Goal: Task Accomplishment & Management: Use online tool/utility

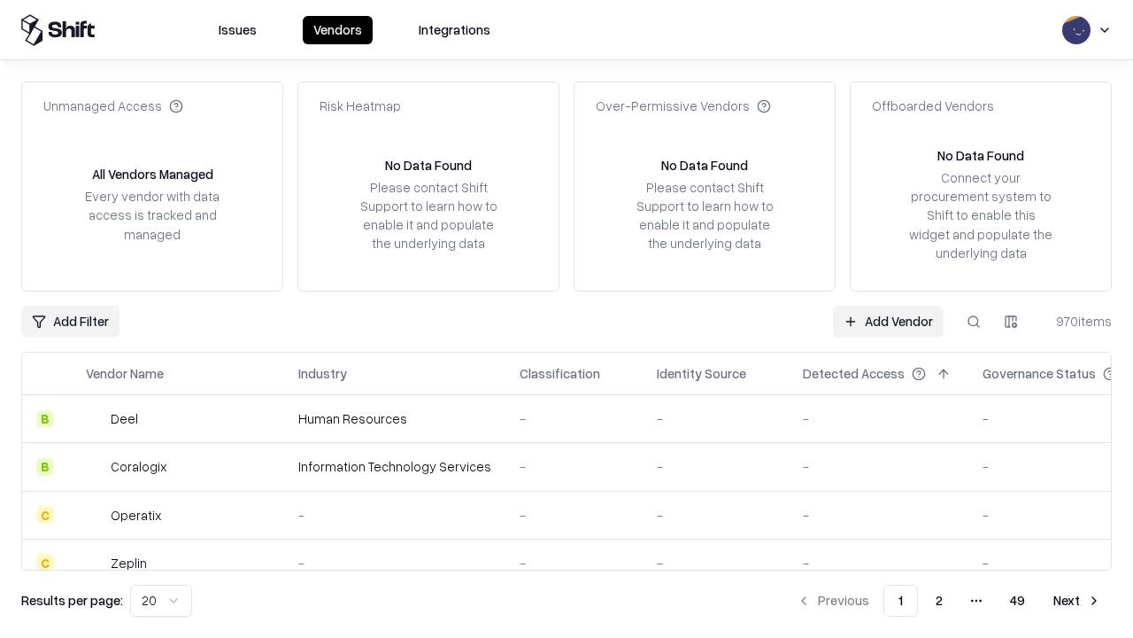
click at [888, 321] on link "Add Vendor" at bounding box center [888, 321] width 111 height 32
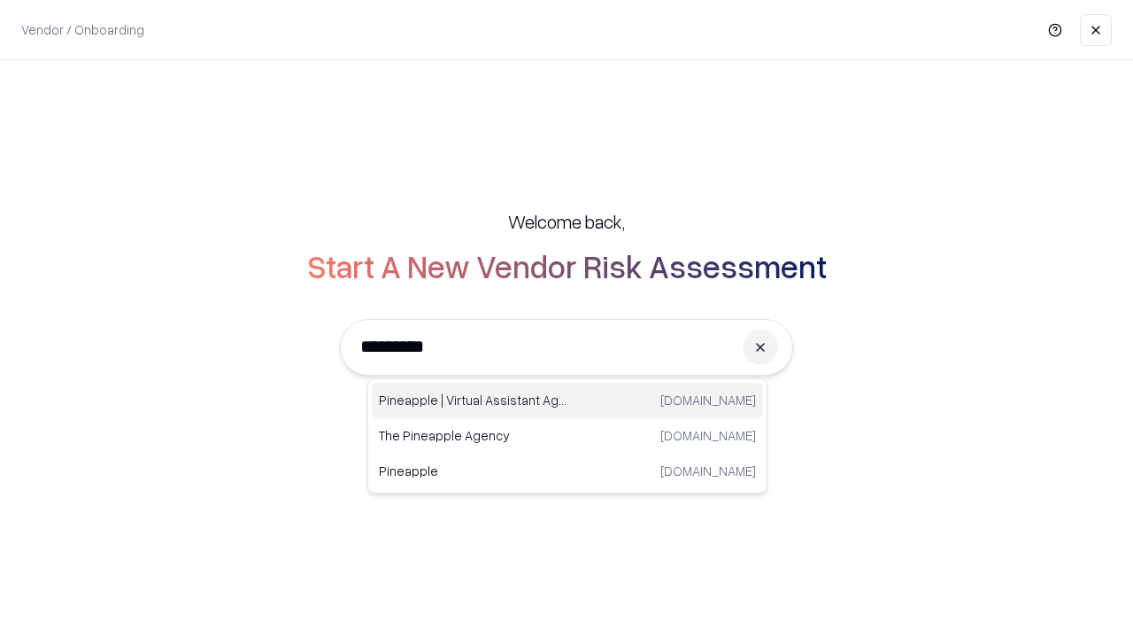
click at [568, 400] on div "Pineapple | Virtual Assistant Agency [DOMAIN_NAME]" at bounding box center [567, 400] width 391 height 35
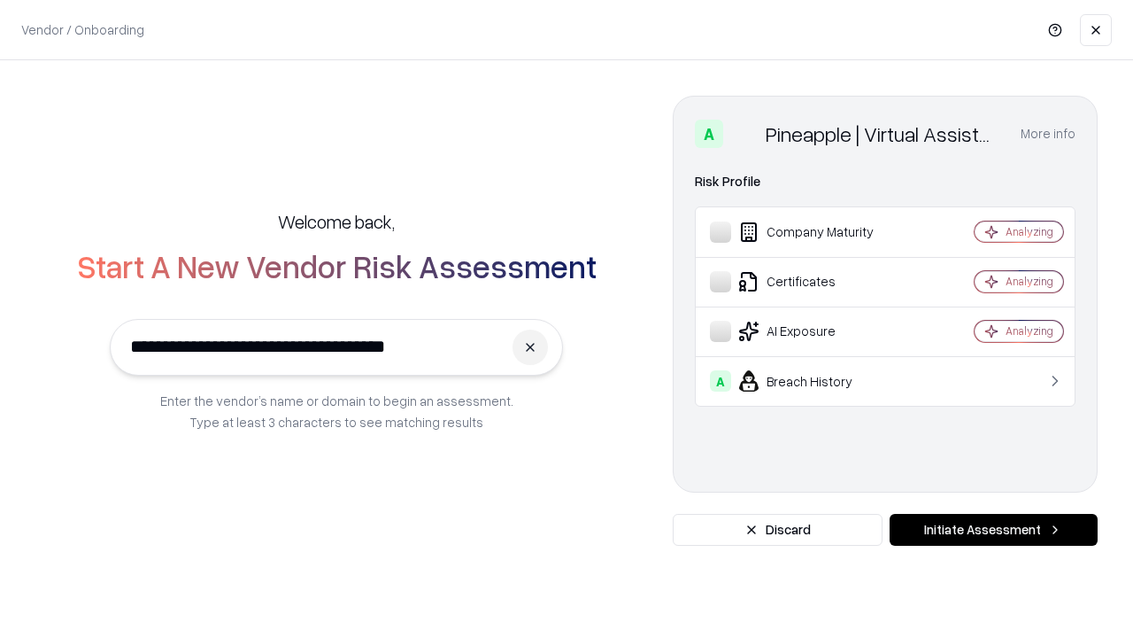
type input "**********"
click at [993, 530] on button "Initiate Assessment" at bounding box center [994, 530] width 208 height 32
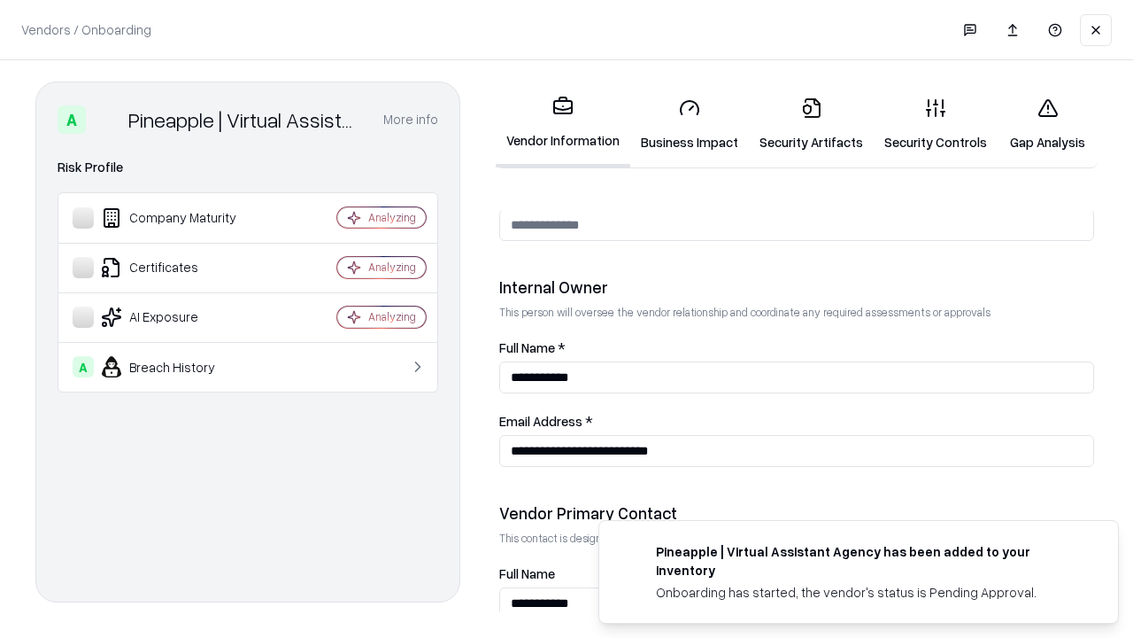
scroll to position [917, 0]
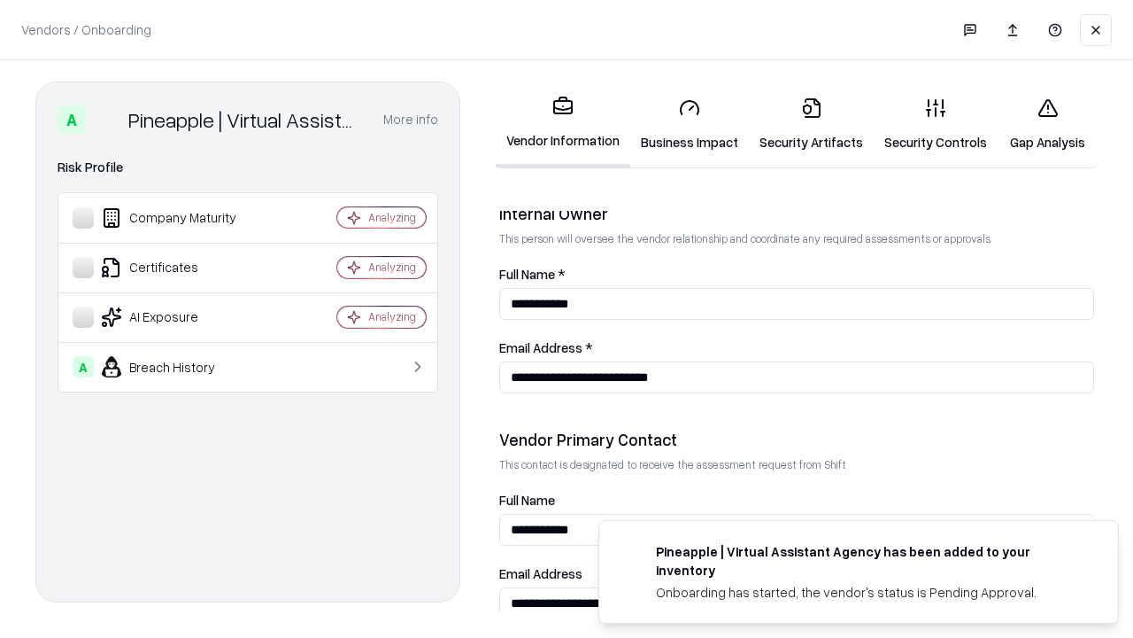
click at [690, 124] on link "Business Impact" at bounding box center [689, 124] width 119 height 82
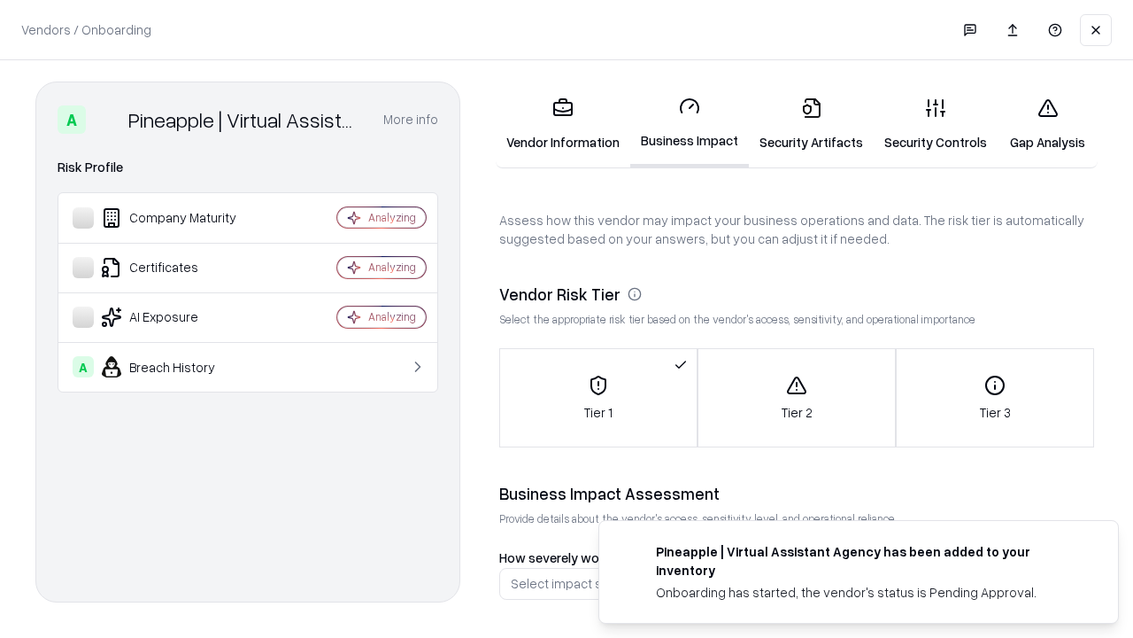
click at [1047, 124] on link "Gap Analysis" at bounding box center [1048, 124] width 100 height 82
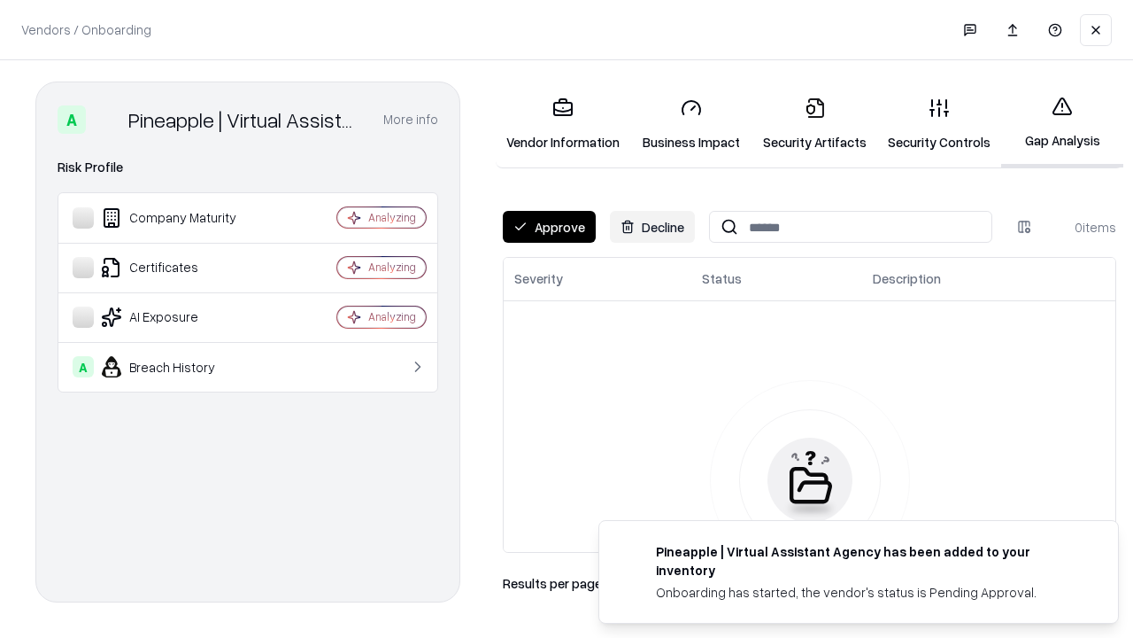
click at [549, 227] on button "Approve" at bounding box center [549, 227] width 93 height 32
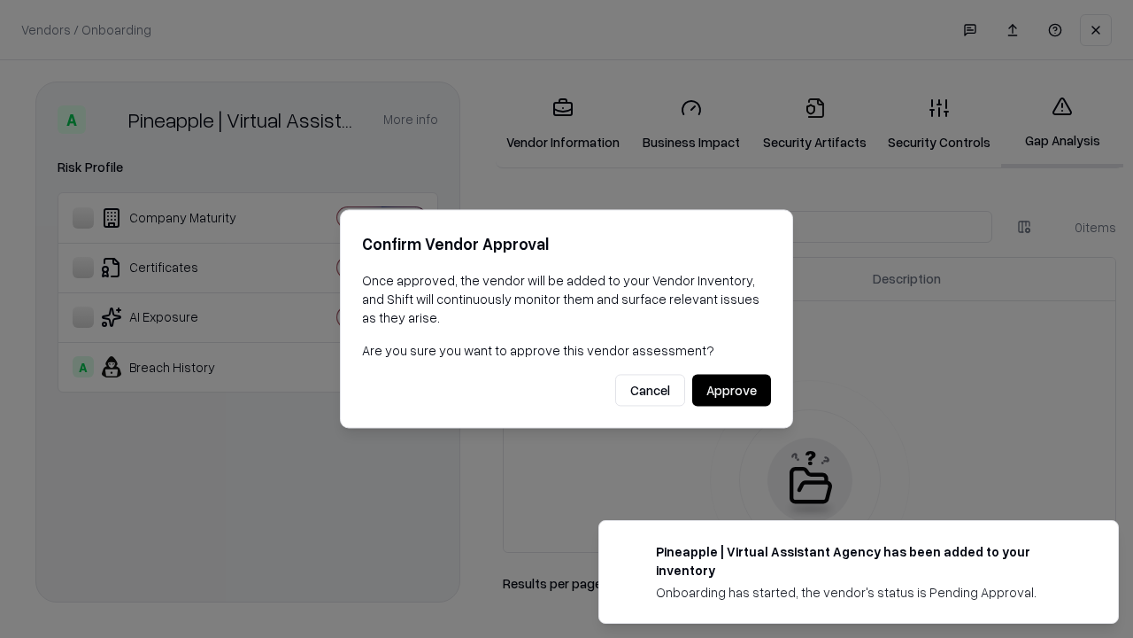
click at [731, 390] on button "Approve" at bounding box center [731, 391] width 79 height 32
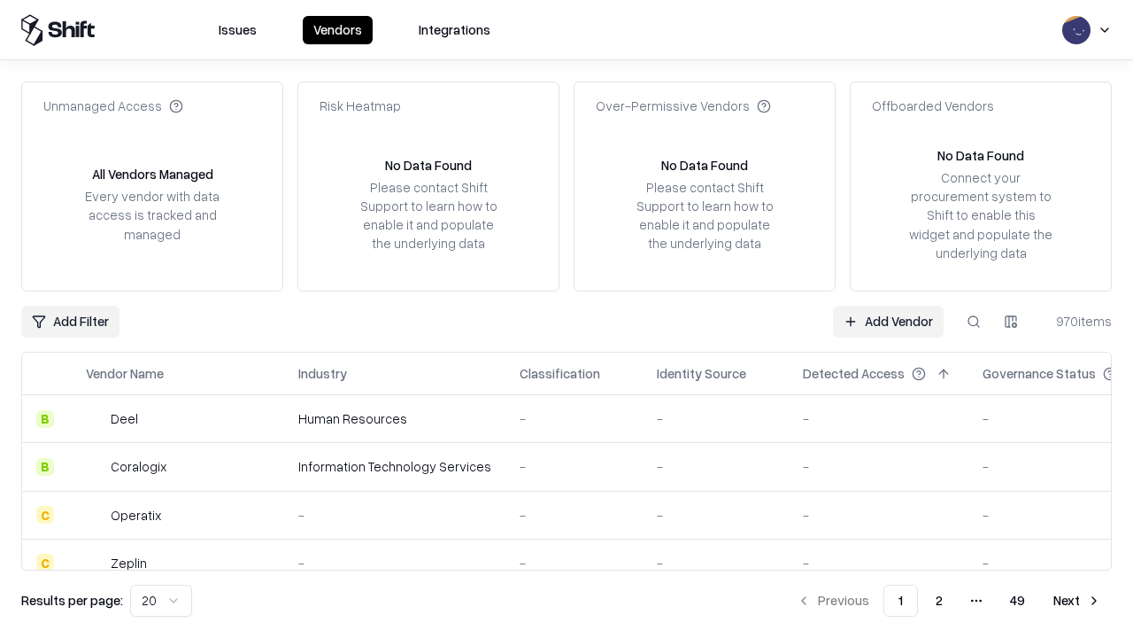
type input "**********"
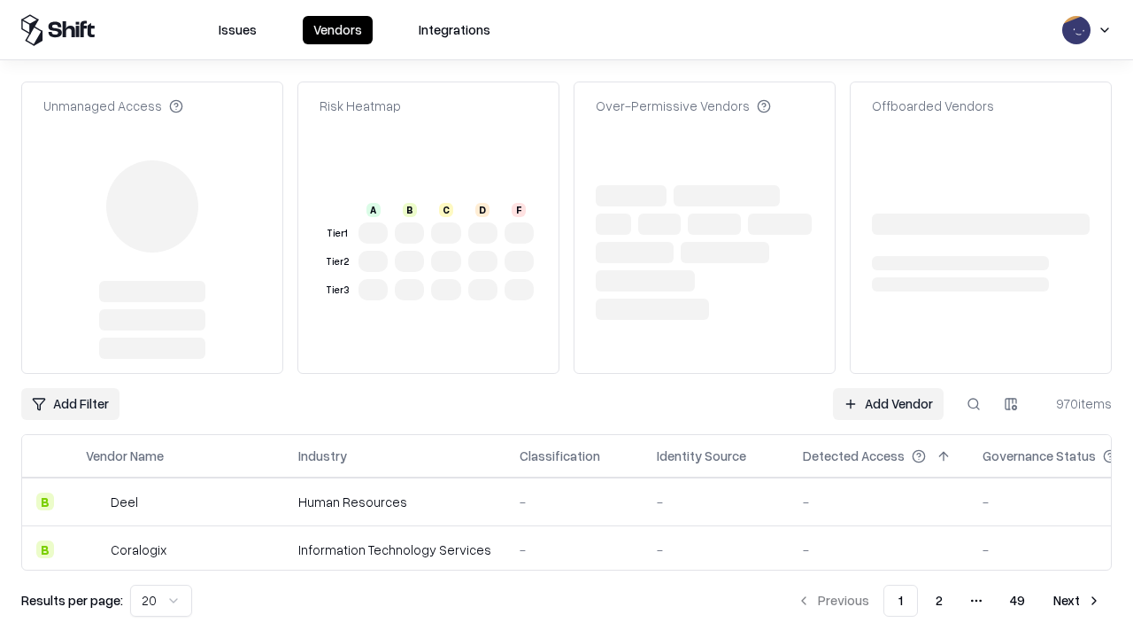
click at [888, 388] on link "Add Vendor" at bounding box center [888, 404] width 111 height 32
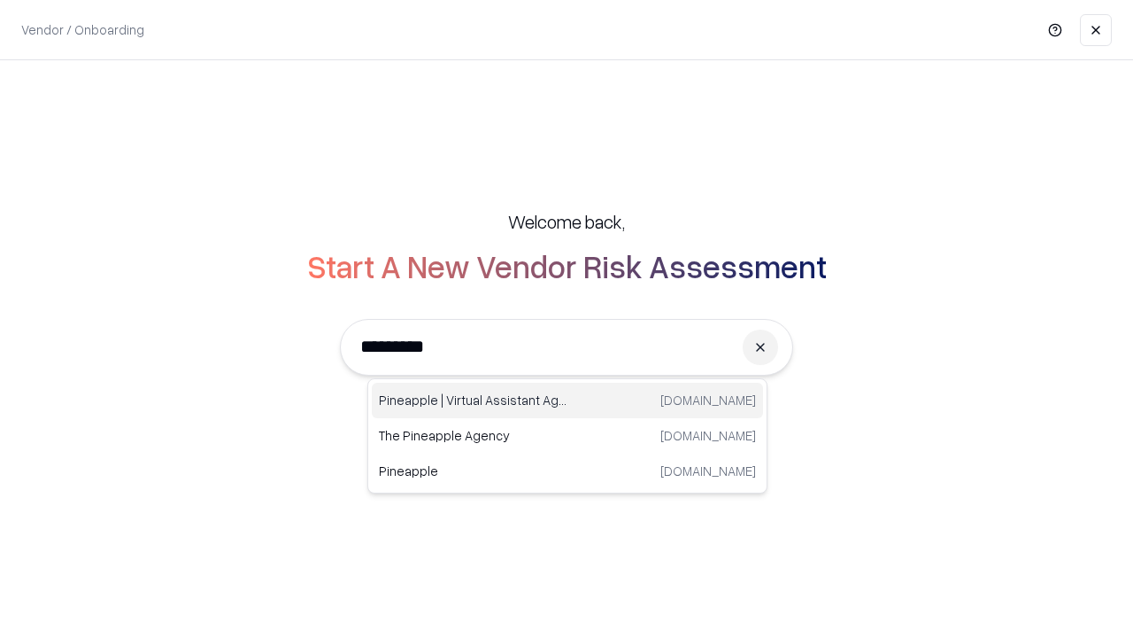
click at [568, 400] on div "Pineapple | Virtual Assistant Agency [DOMAIN_NAME]" at bounding box center [567, 400] width 391 height 35
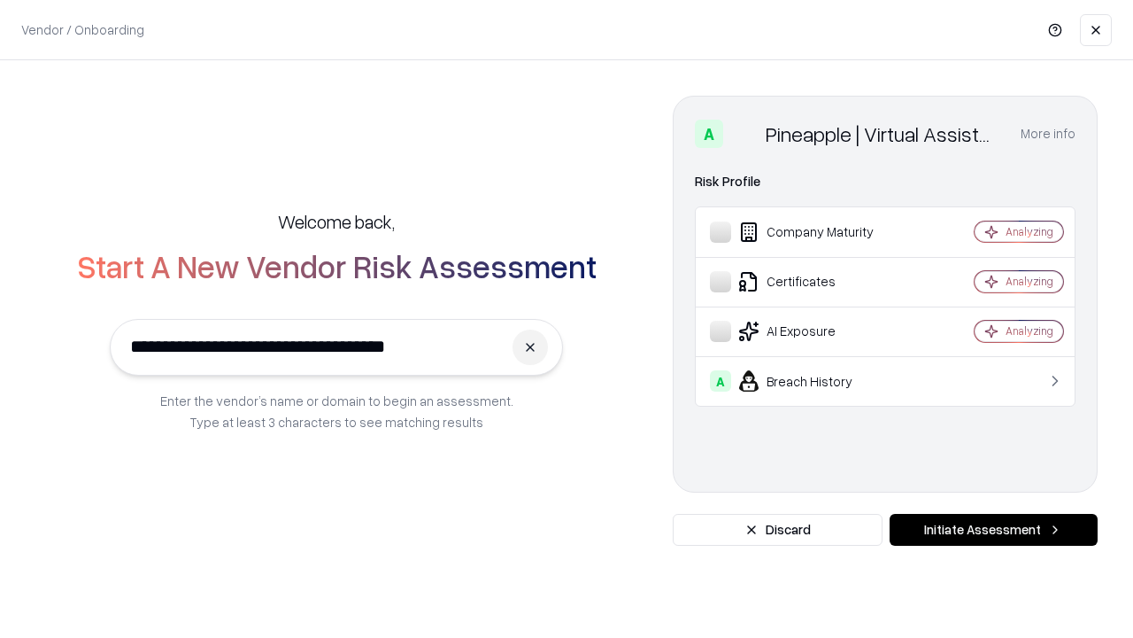
type input "**********"
click at [993, 530] on button "Initiate Assessment" at bounding box center [994, 530] width 208 height 32
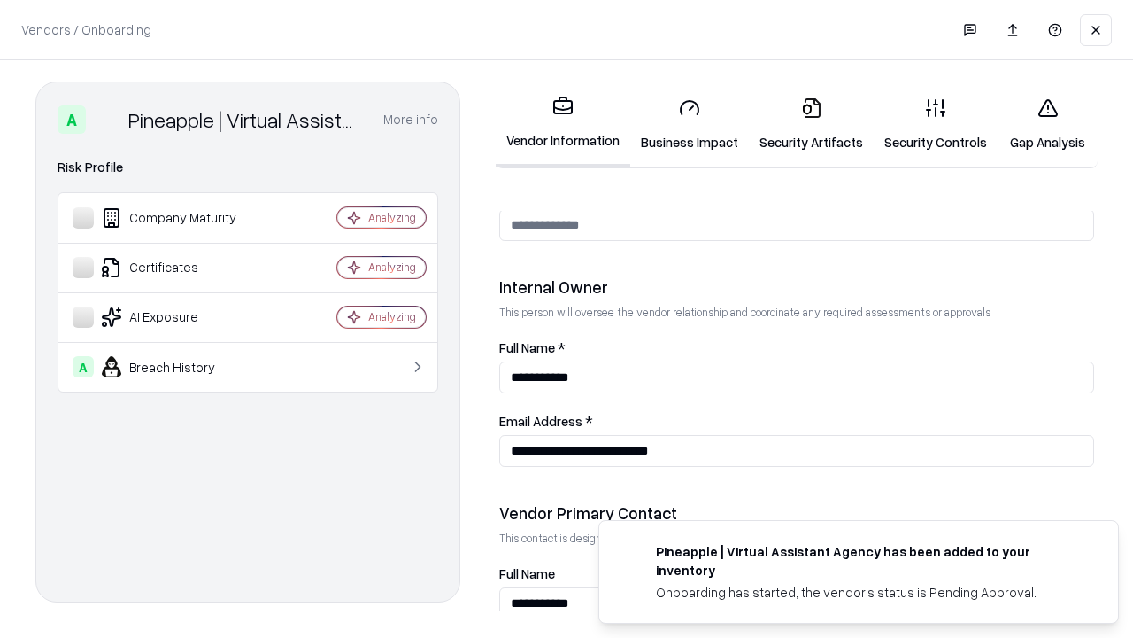
scroll to position [917, 0]
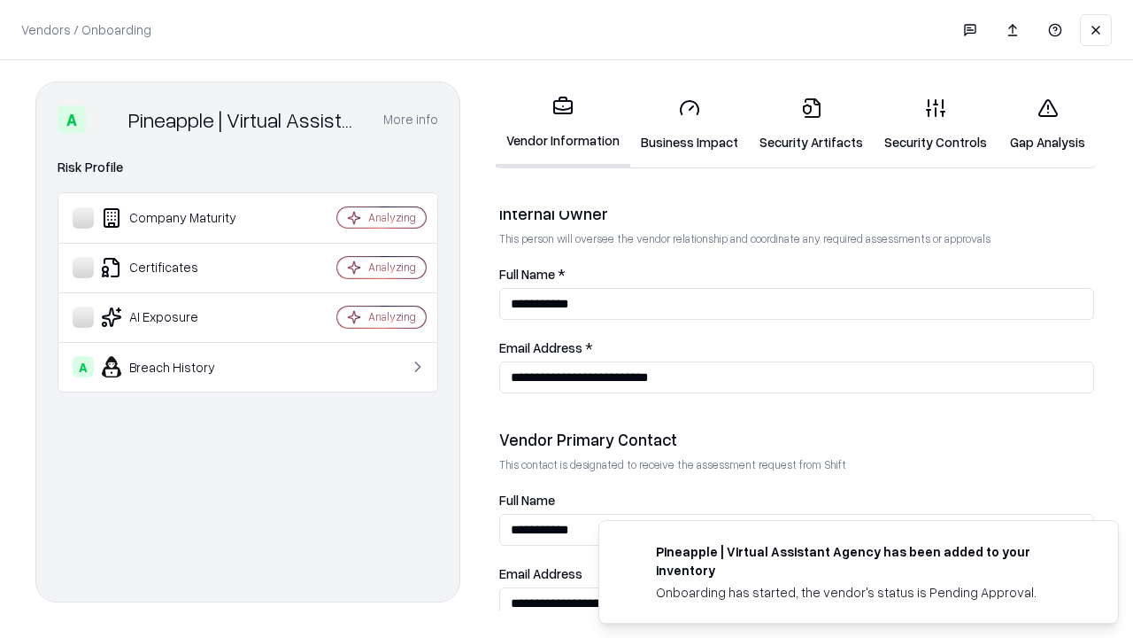
click at [1047, 124] on link "Gap Analysis" at bounding box center [1048, 124] width 100 height 82
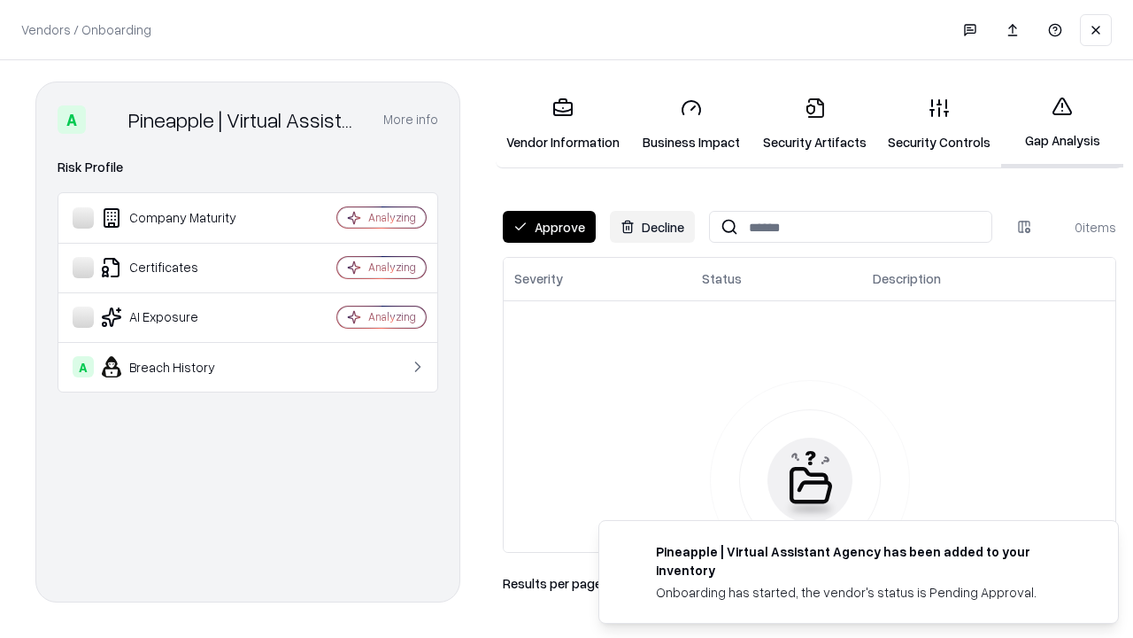
click at [549, 227] on button "Approve" at bounding box center [549, 227] width 93 height 32
